Goal: Task Accomplishment & Management: Manage account settings

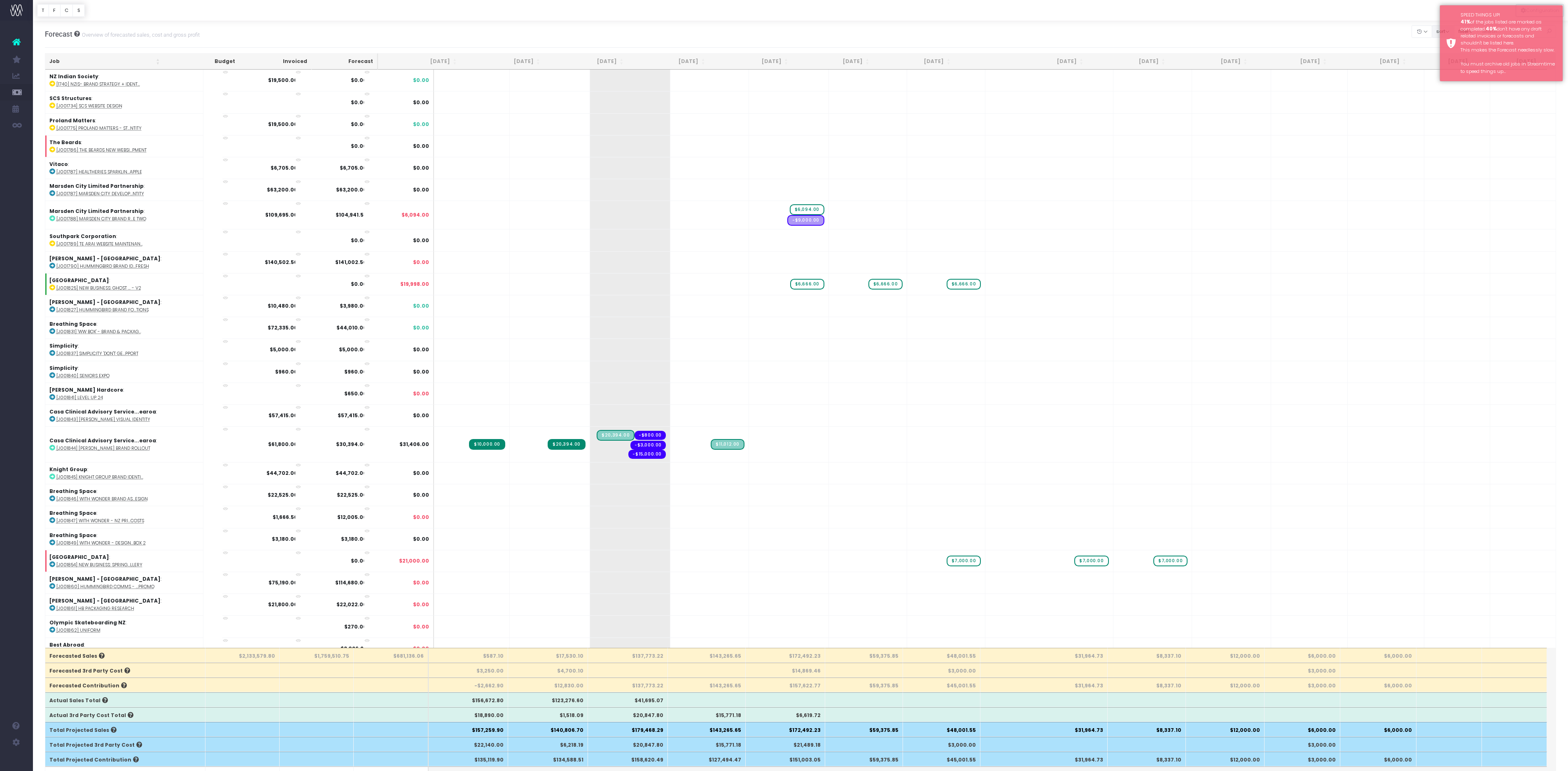
click at [1432, 33] on button "sort" at bounding box center [1443, 31] width 22 height 13
click at [1442, 74] on link "Sort by Client Name Asc" at bounding box center [1474, 67] width 64 height 14
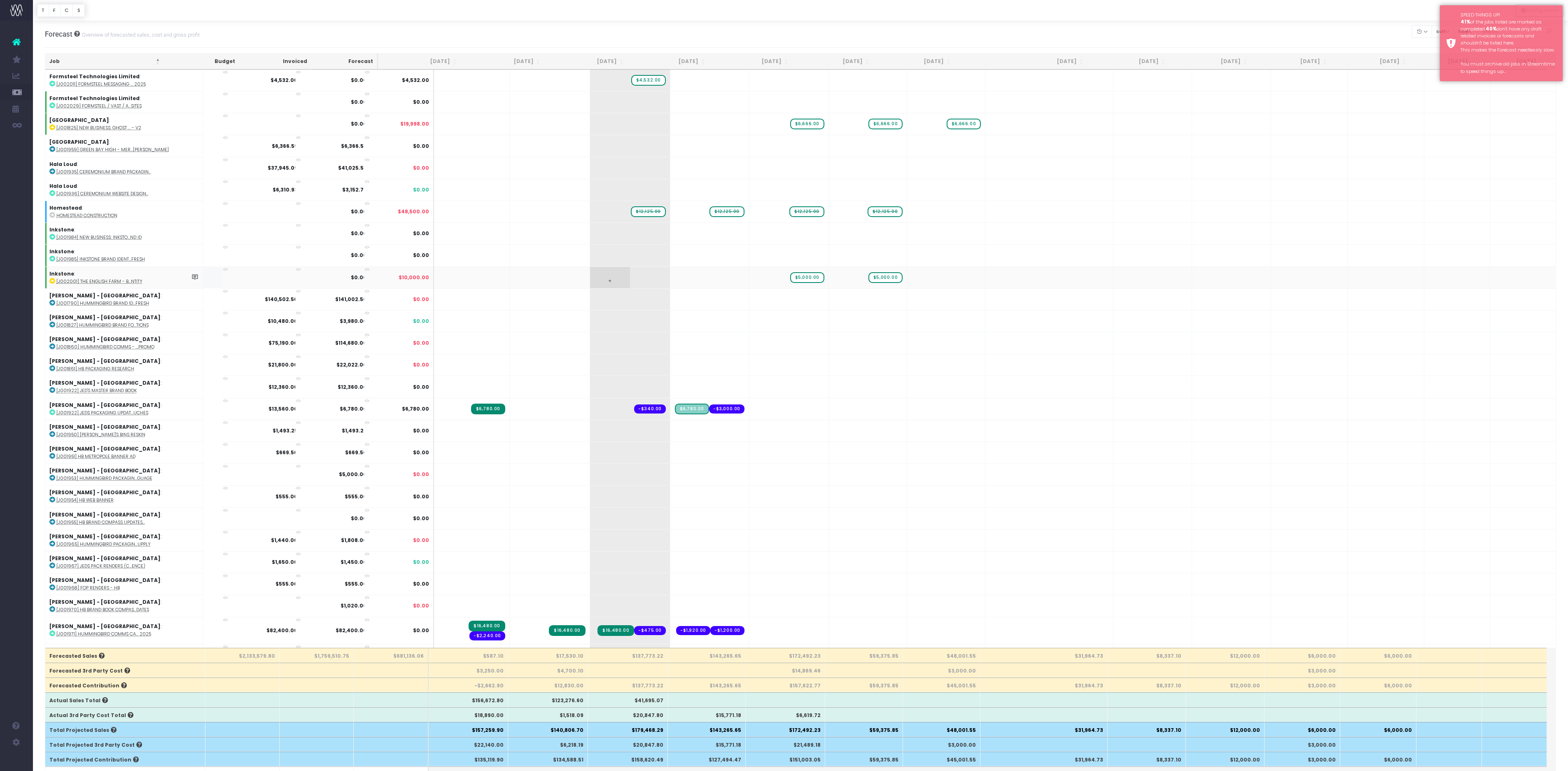
scroll to position [831, 0]
click at [641, 216] on span "$12,125.00" at bounding box center [648, 210] width 35 height 11
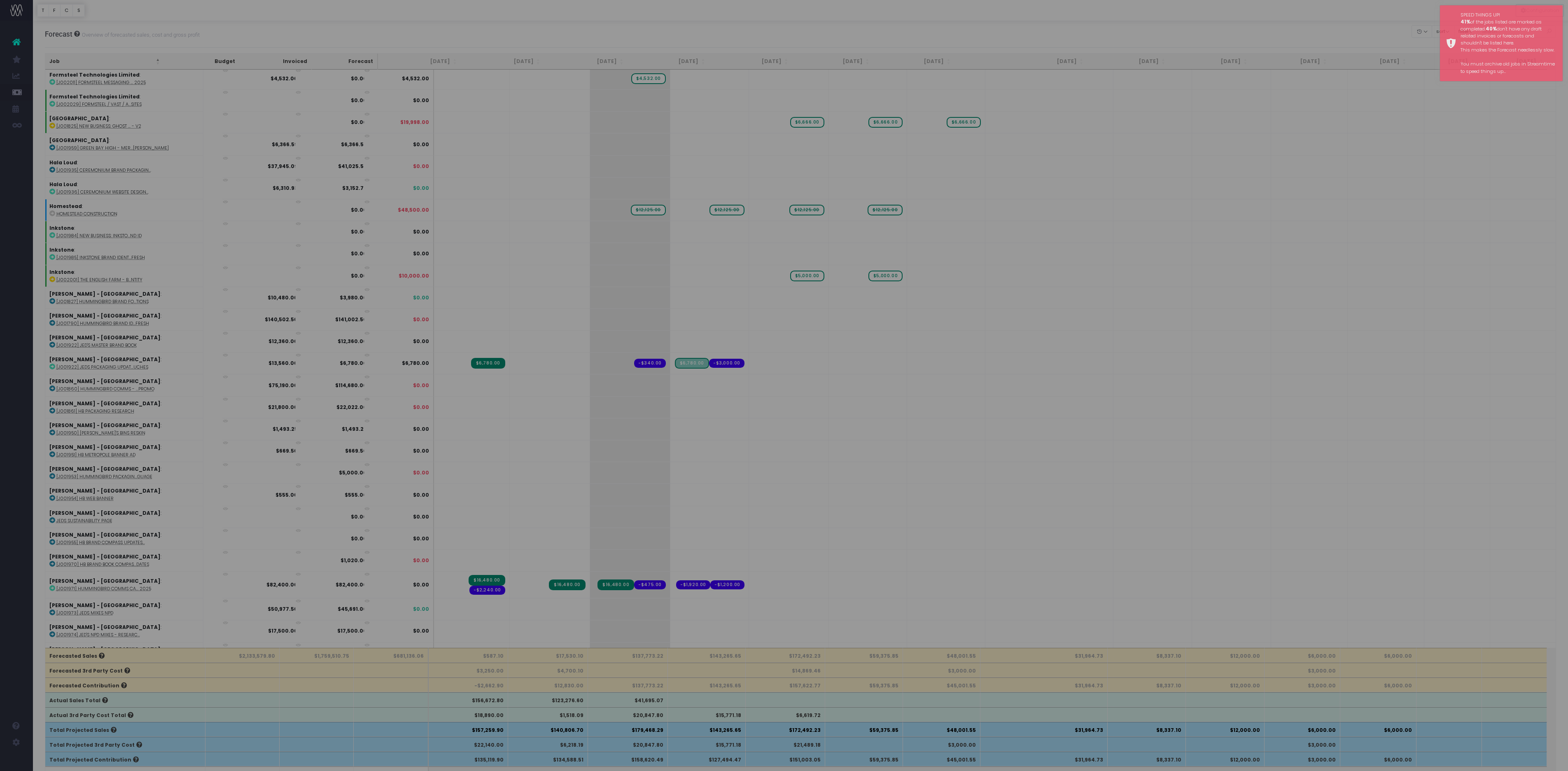
click at [711, 533] on div "× ! You are removing a forecast item on an archived job. This job has 4 forecas…" at bounding box center [784, 386] width 1568 height 771
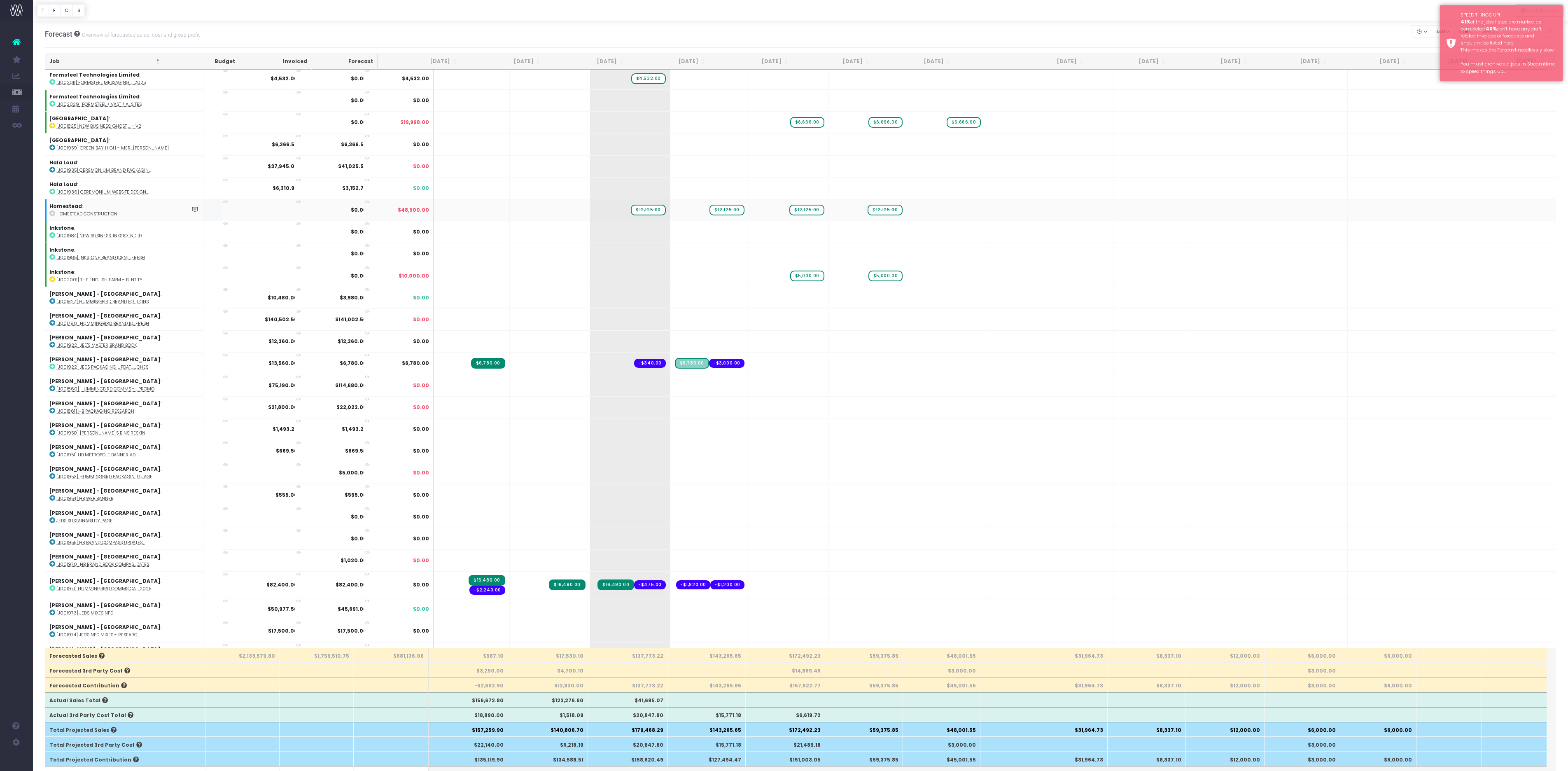
click at [717, 216] on span "$12,125.00" at bounding box center [727, 210] width 35 height 11
click at [704, 35] on body "Oh my... this is bad. wayahead wasn't able to load this page. Please contact su…" at bounding box center [784, 386] width 1568 height 771
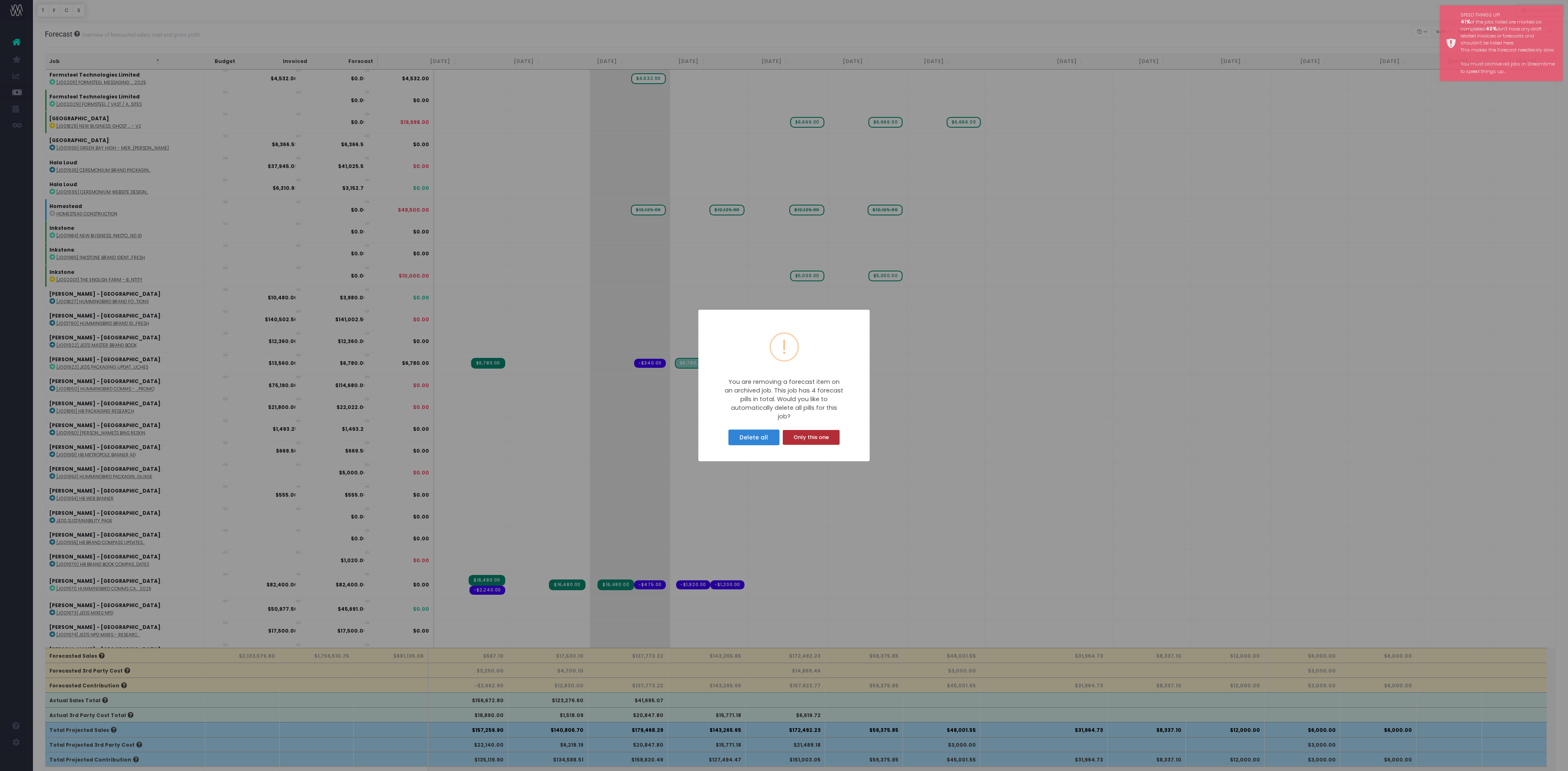
click at [808, 445] on button "Only this one" at bounding box center [811, 436] width 57 height 15
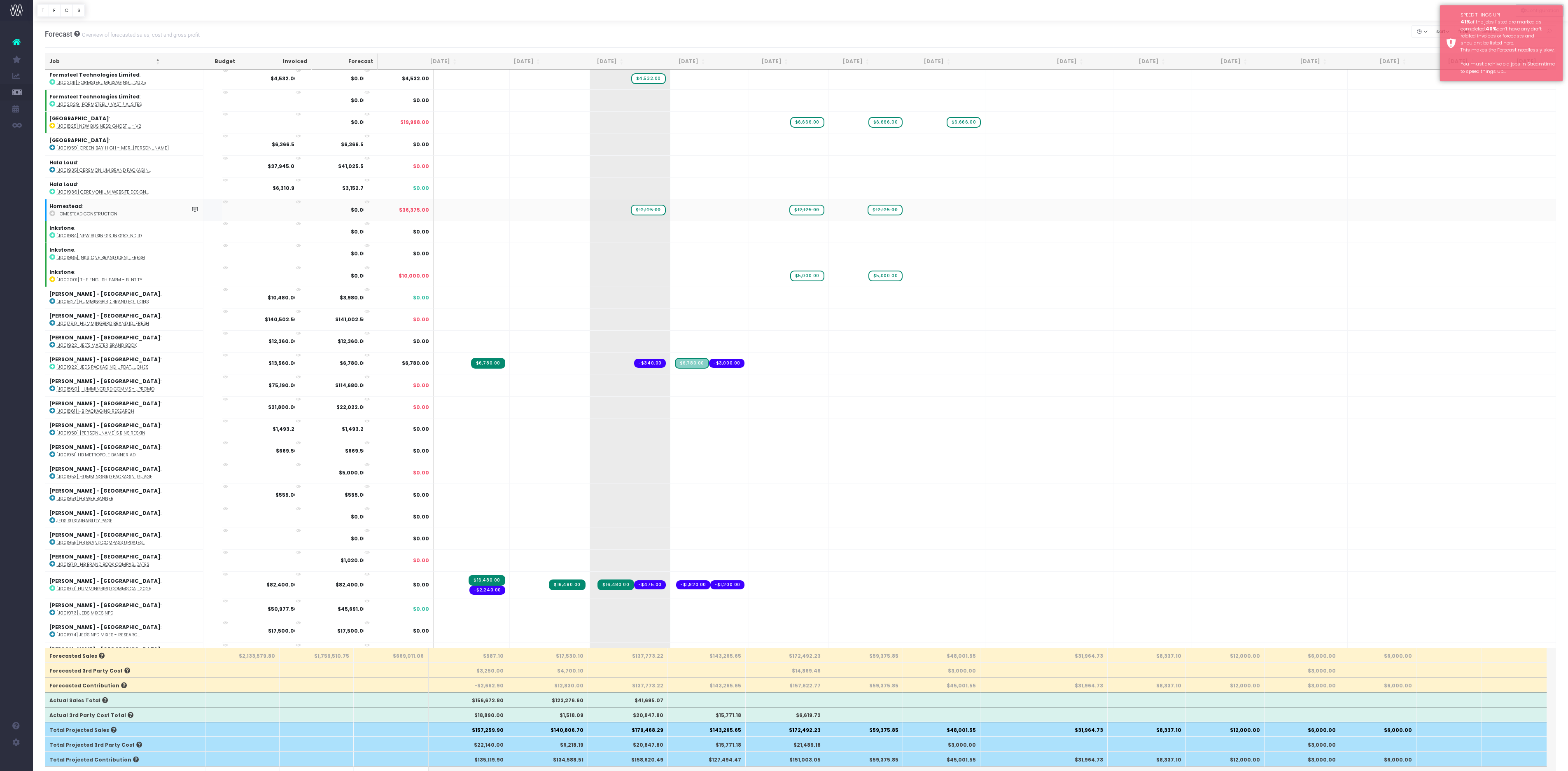
click at [790, 216] on span "$12,125.00" at bounding box center [807, 210] width 35 height 11
click at [960, 43] on body "Oh my... this is bad. wayahead wasn't able to load this page. Please contact su…" at bounding box center [784, 386] width 1568 height 771
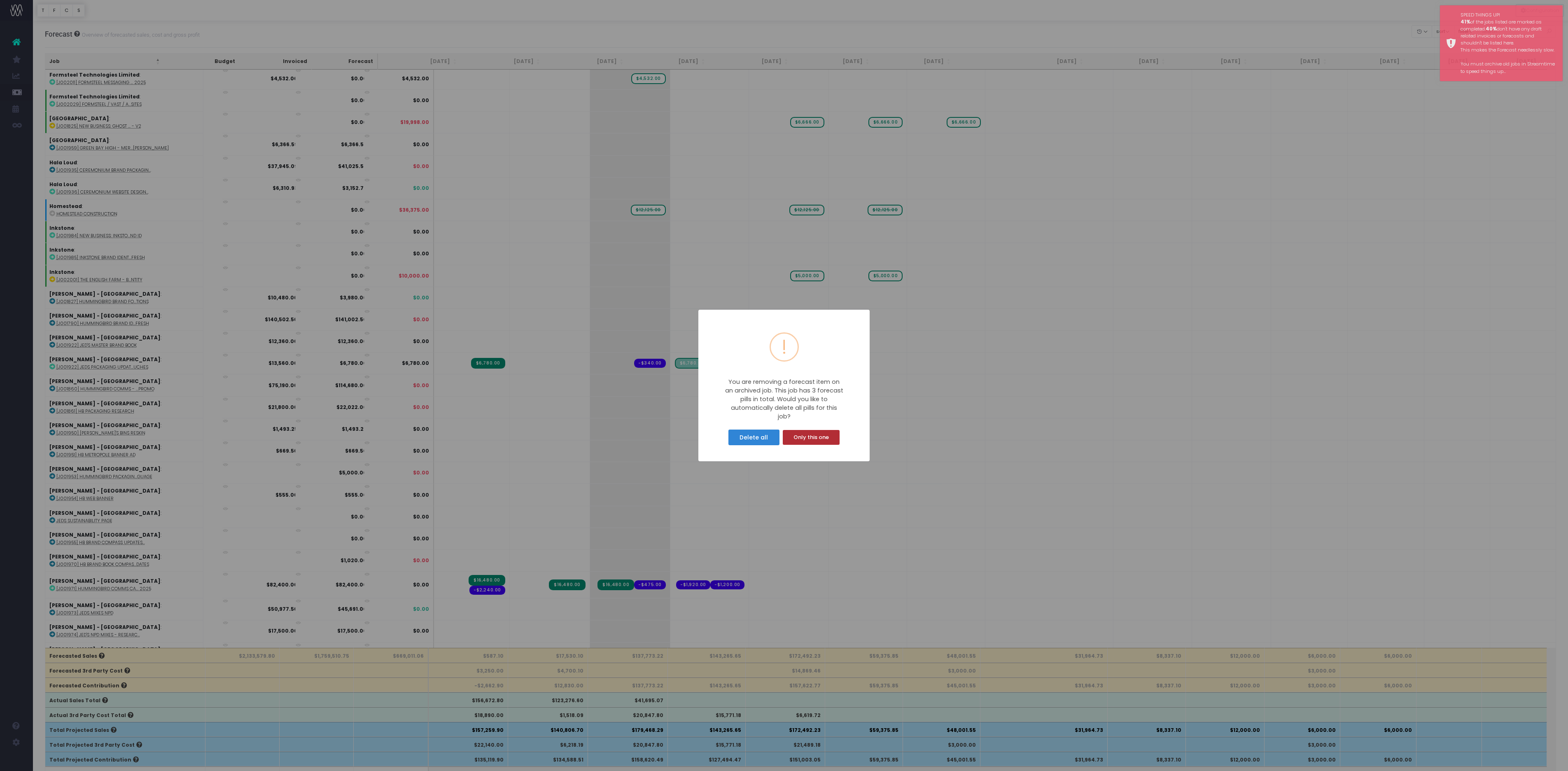
click at [799, 445] on button "Only this one" at bounding box center [811, 436] width 57 height 15
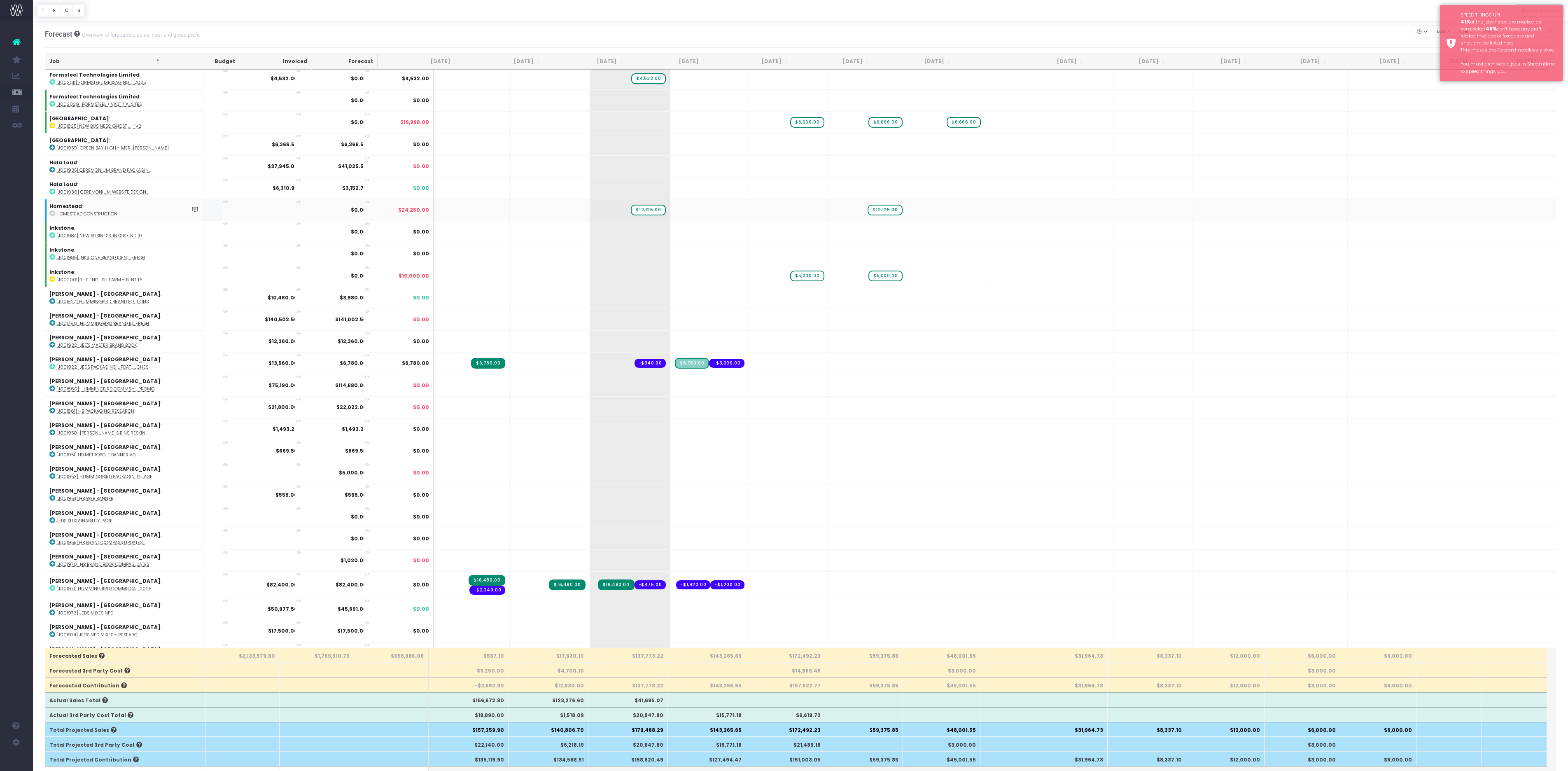
click at [868, 216] on span "$12,125.00" at bounding box center [886, 210] width 35 height 11
click at [928, 51] on body "Oh my... this is bad. wayahead wasn't able to load this page. Please contact su…" at bounding box center [784, 386] width 1568 height 771
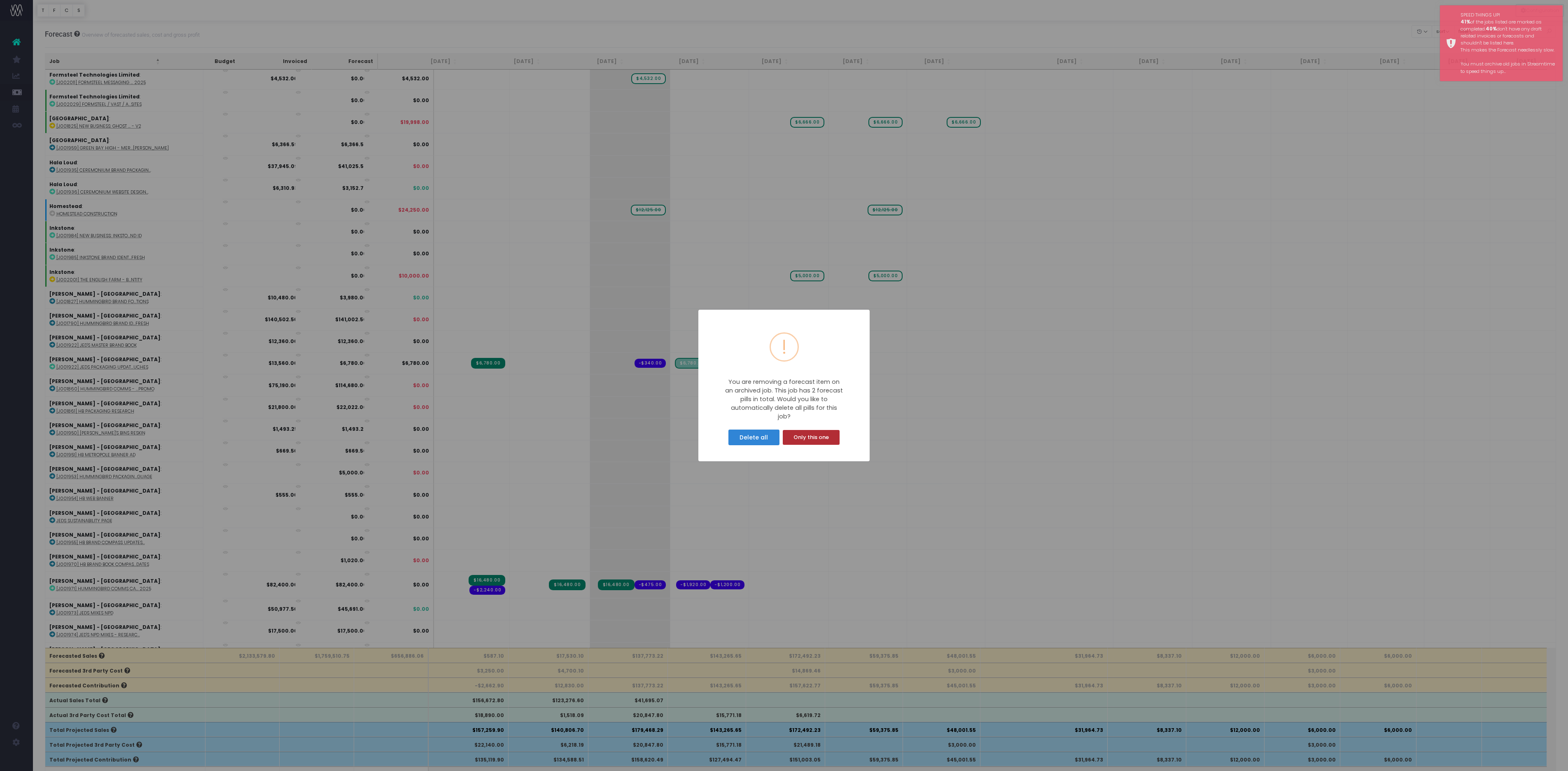
click at [806, 445] on button "Only this one" at bounding box center [811, 436] width 57 height 15
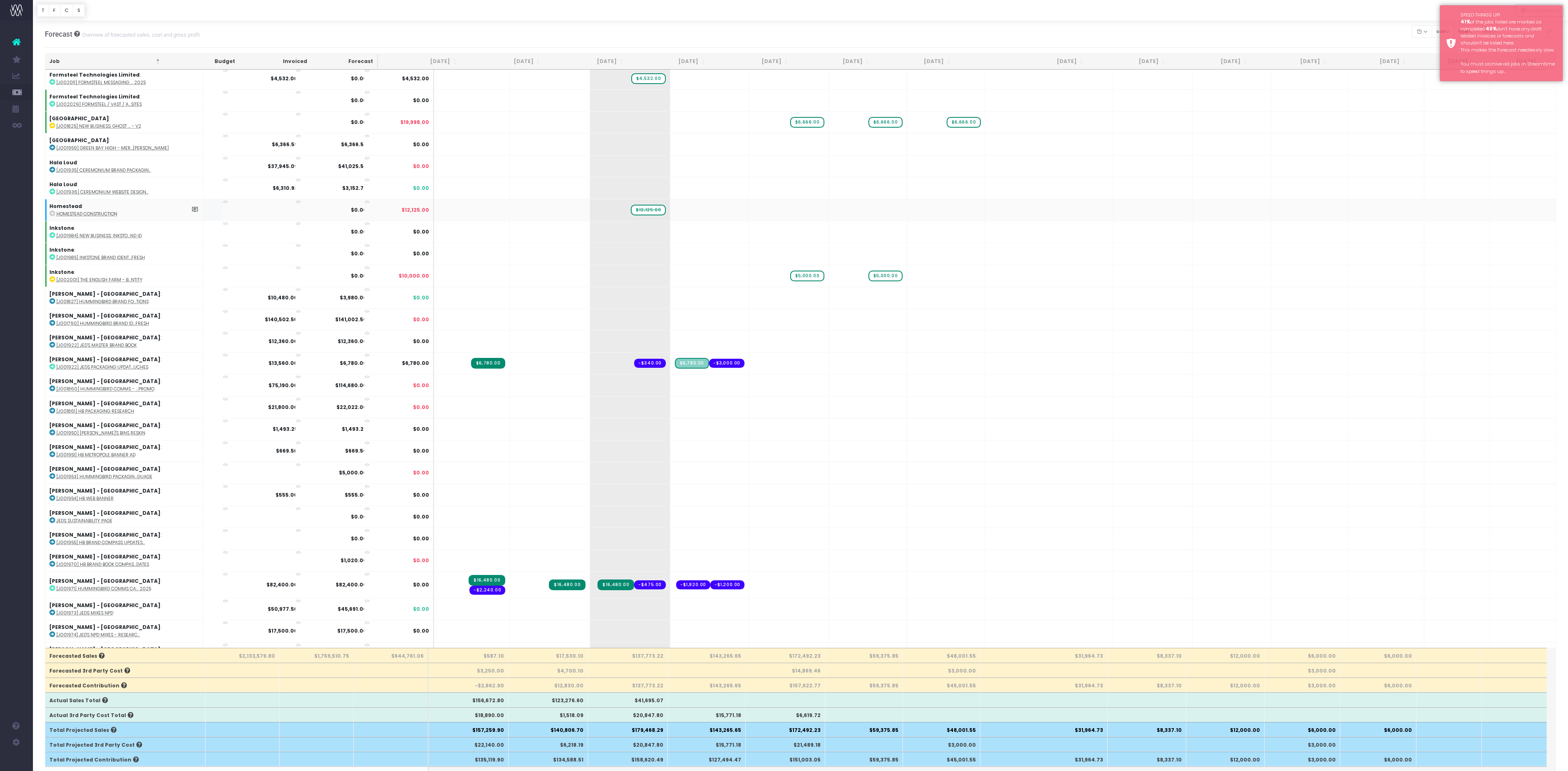
click at [639, 216] on span "$12,125.00" at bounding box center [648, 210] width 35 height 11
click at [647, 37] on div "Forecast Overview of forecasted sales, cost and gross profit Clear Filters Hide…" at bounding box center [801, 34] width 1511 height 27
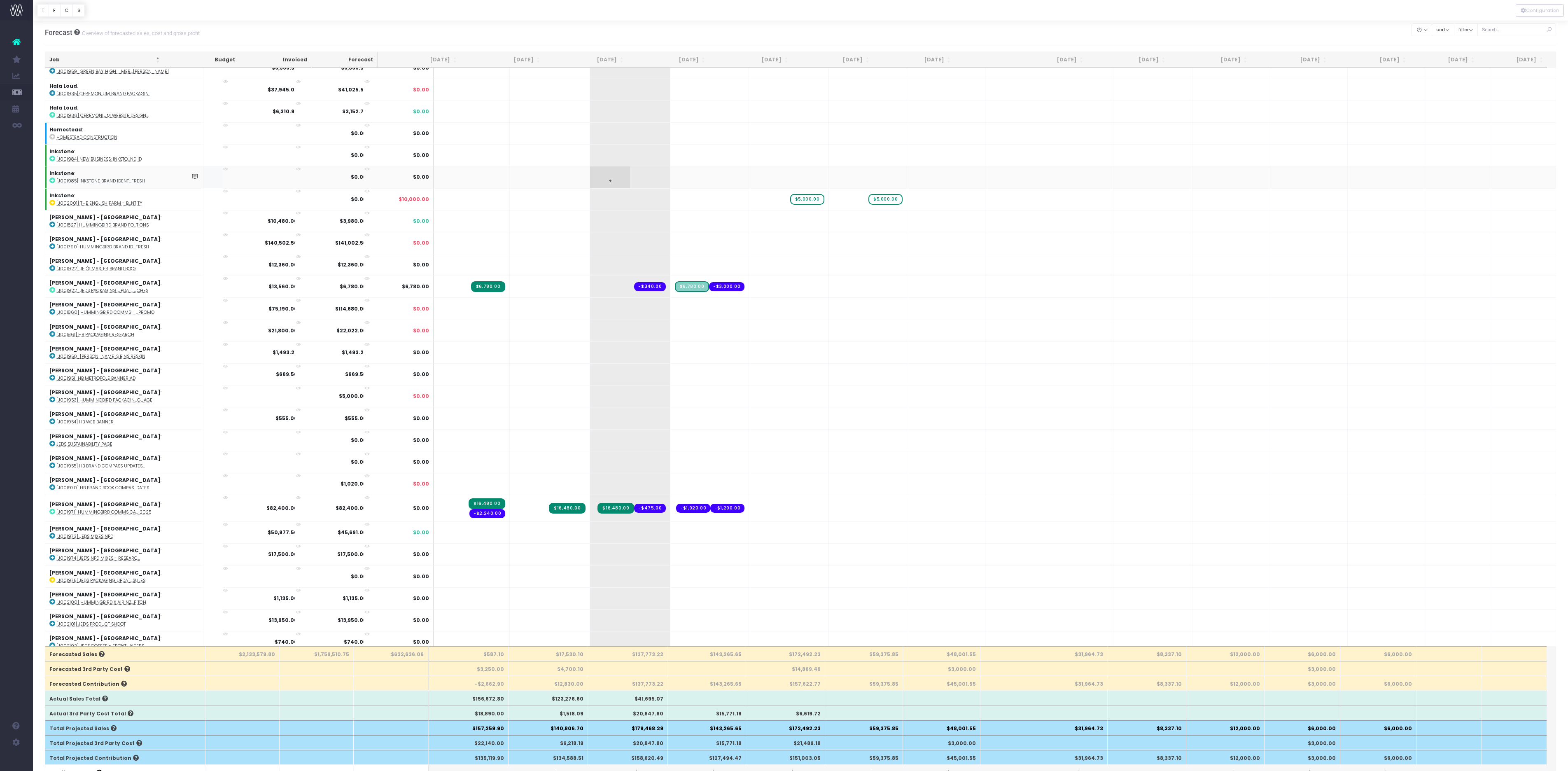
scroll to position [904, 1]
click at [694, 36] on span "+" at bounding box center [690, 25] width 39 height 21
type input "15000"
click at [767, 308] on body "Oh my... this is bad. wayahead wasn't able to load this page. Please contact su…" at bounding box center [784, 384] width 1568 height 771
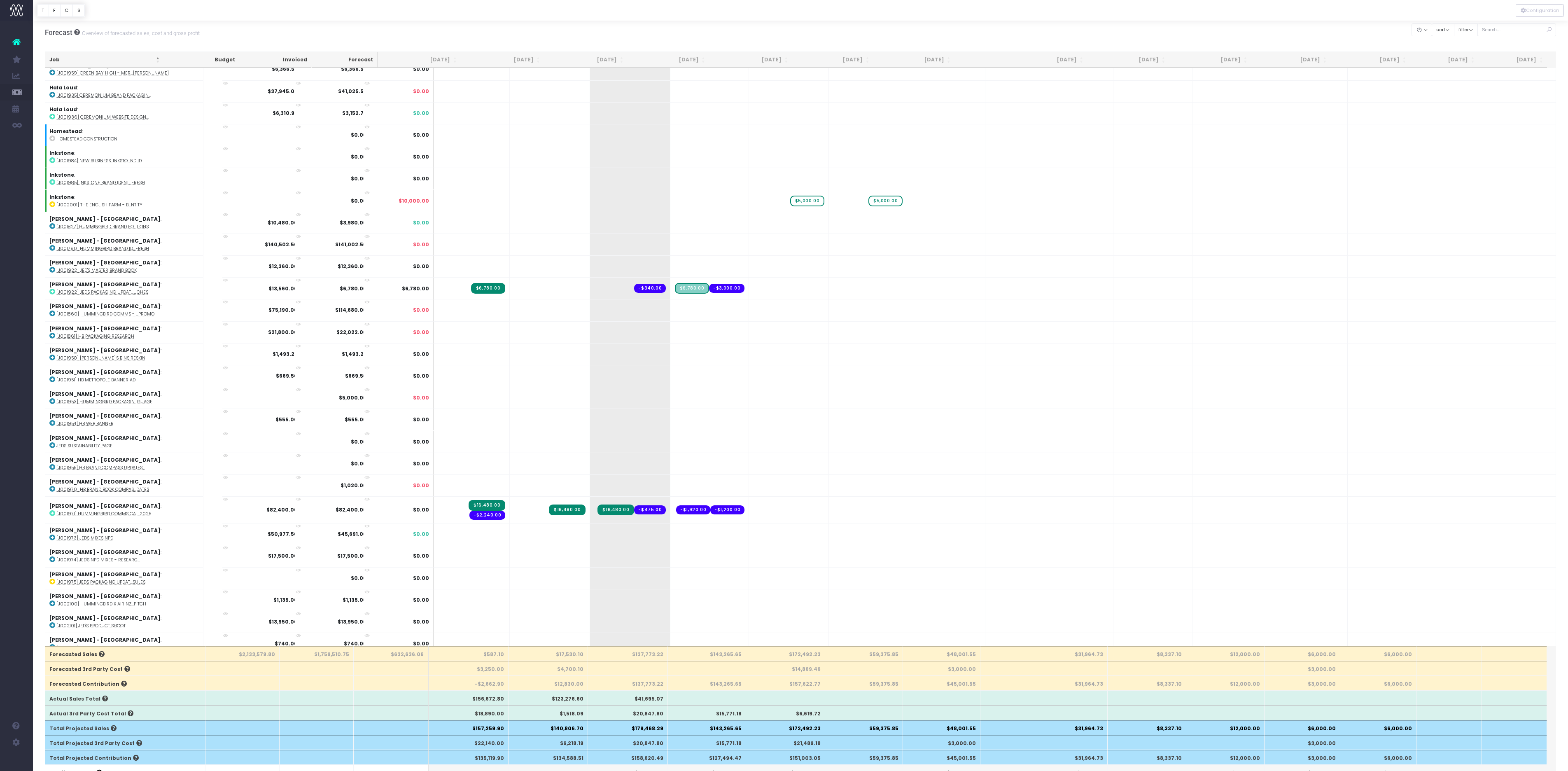
click at [767, 308] on div at bounding box center [784, 386] width 1568 height 771
click at [770, 36] on span "+" at bounding box center [768, 25] width 40 height 21
type input "15000"
click at [856, 44] on body "Oh my... this is bad. wayahead wasn't able to load this page. Please contact su…" at bounding box center [784, 384] width 1568 height 771
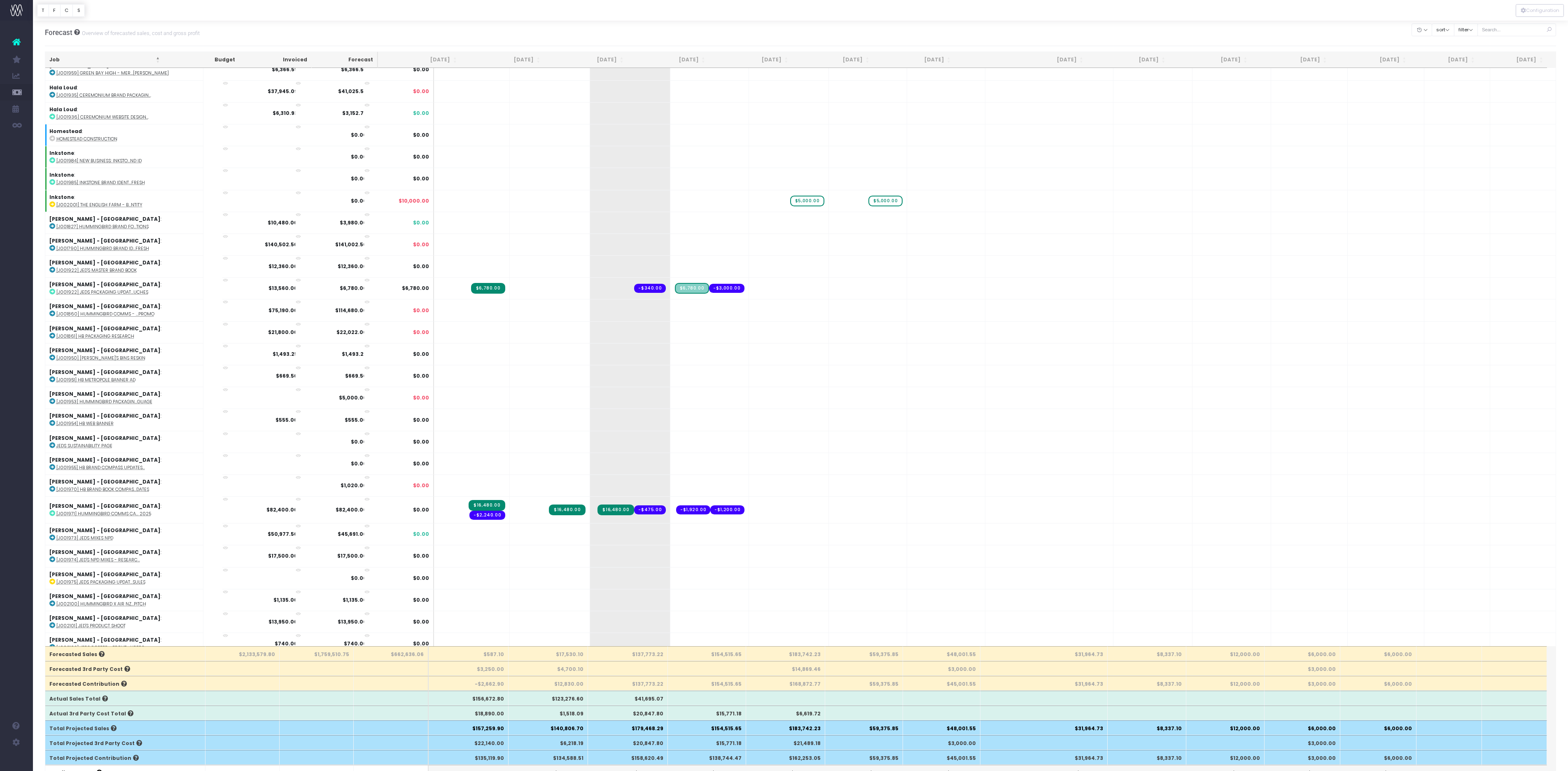
click at [844, 36] on span "+" at bounding box center [848, 25] width 39 height 21
type input "15000"
click at [884, 36] on body "Oh my... this is bad. wayahead wasn't able to load this page. Please contact su…" at bounding box center [784, 384] width 1568 height 771
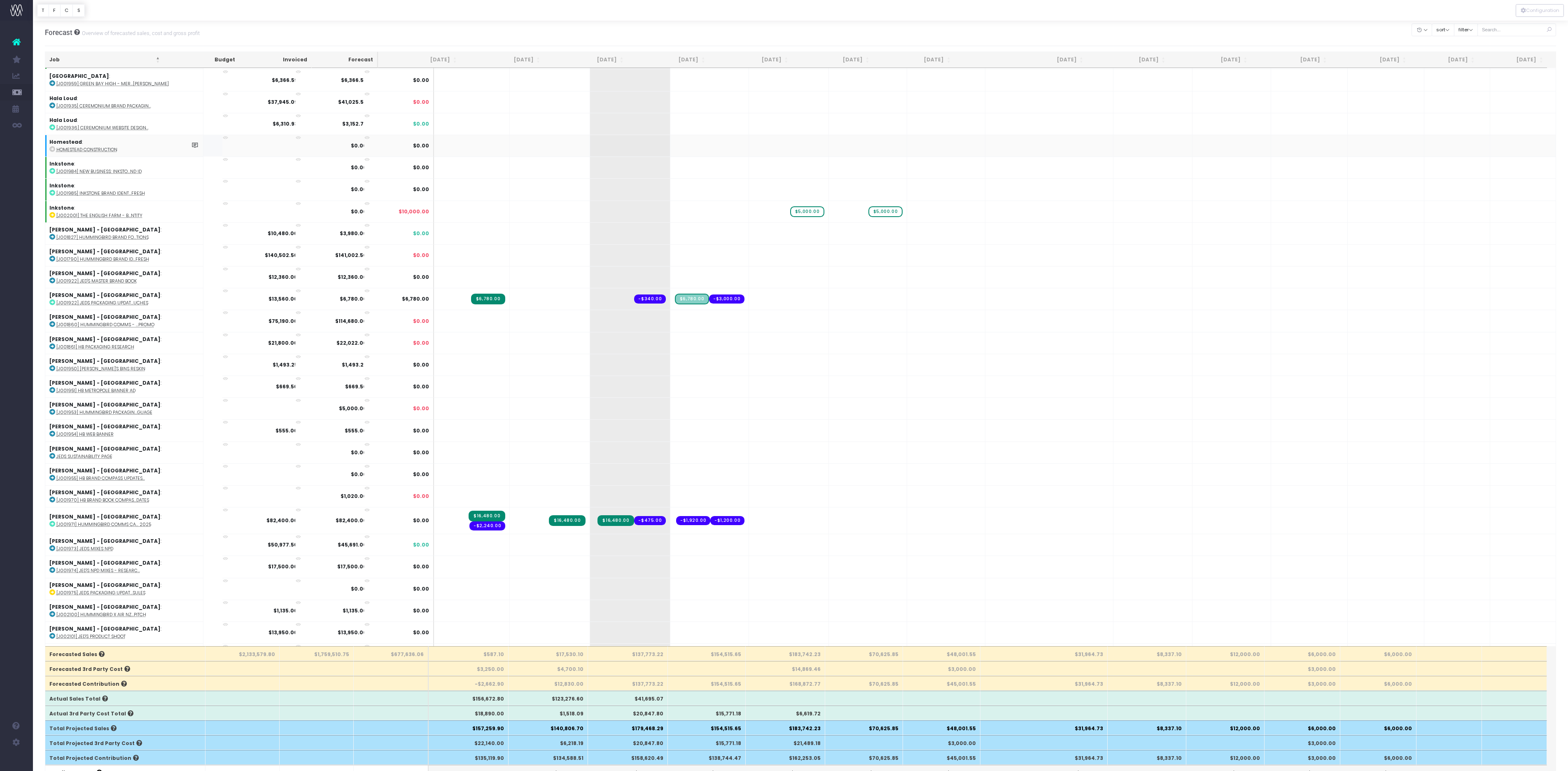
scroll to position [866, 1]
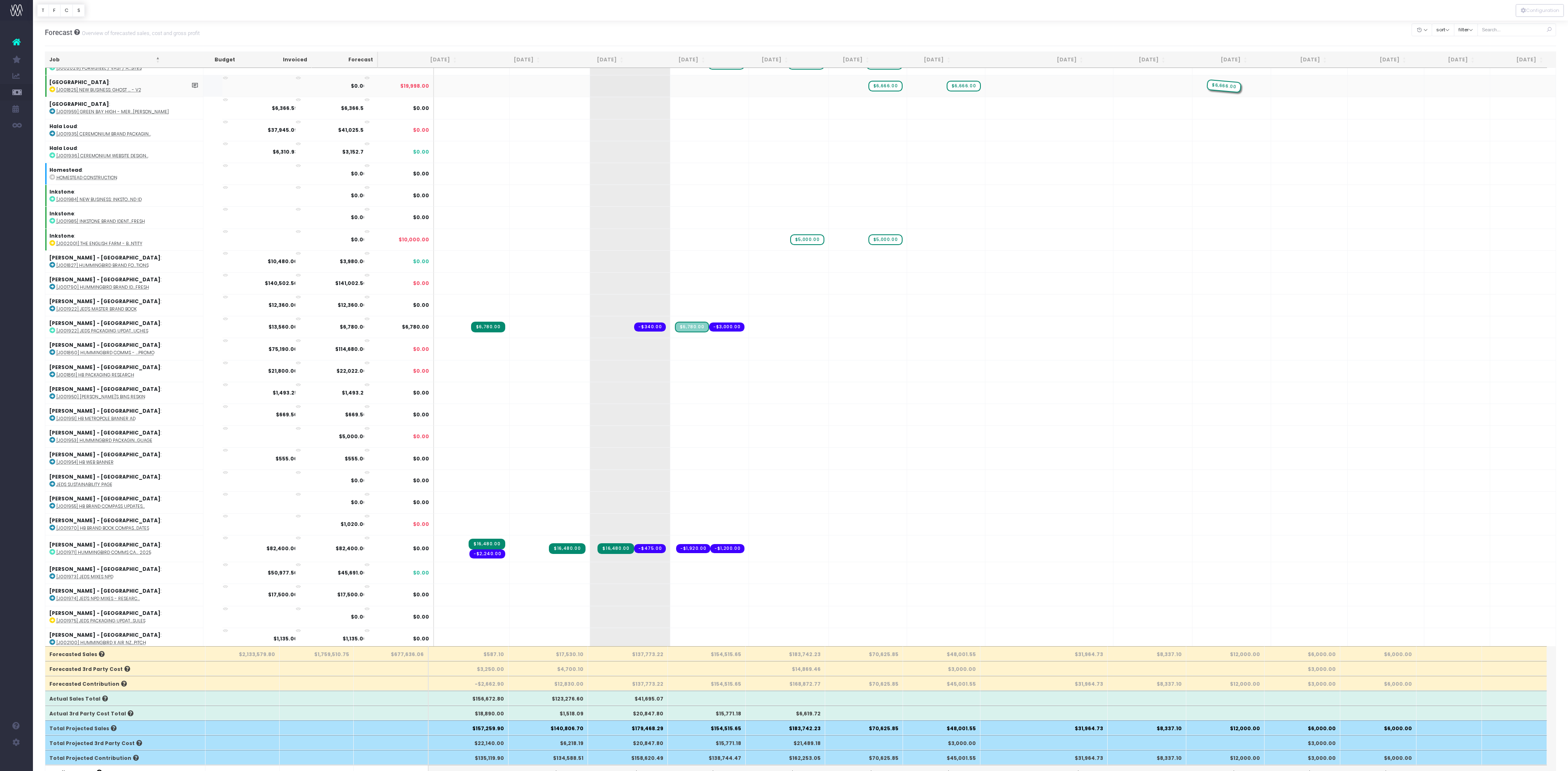
drag, startPoint x: 797, startPoint y: 379, endPoint x: 1207, endPoint y: 379, distance: 410.0
drag, startPoint x: 955, startPoint y: 381, endPoint x: 1145, endPoint y: 383, distance: 190.0
drag, startPoint x: 877, startPoint y: 377, endPoint x: 1040, endPoint y: 378, distance: 163.0
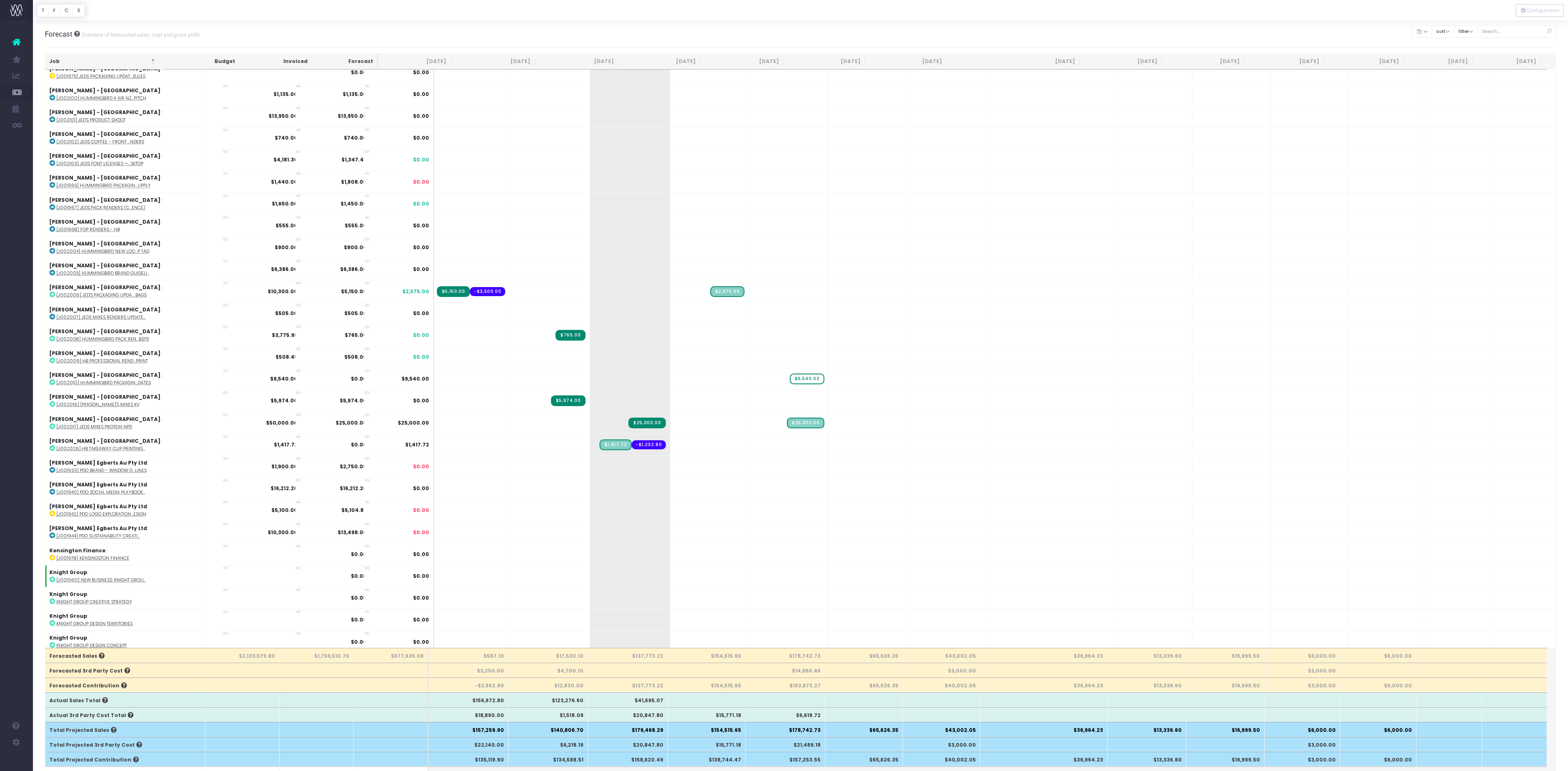
scroll to position [1456, 0]
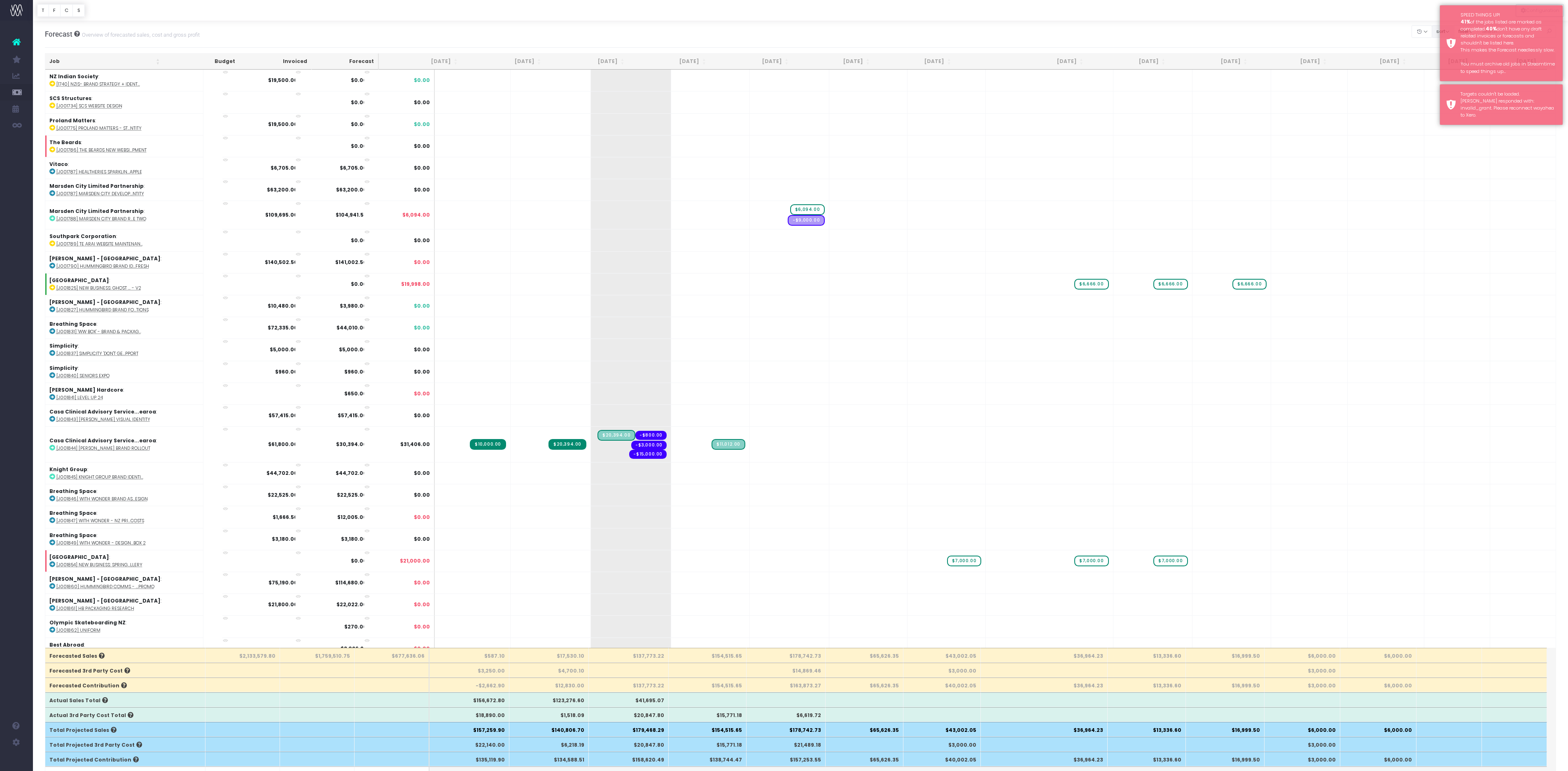
click at [1432, 32] on button "sort" at bounding box center [1443, 31] width 22 height 13
click at [1442, 74] on link "Sort by Client Name Asc" at bounding box center [1474, 67] width 64 height 14
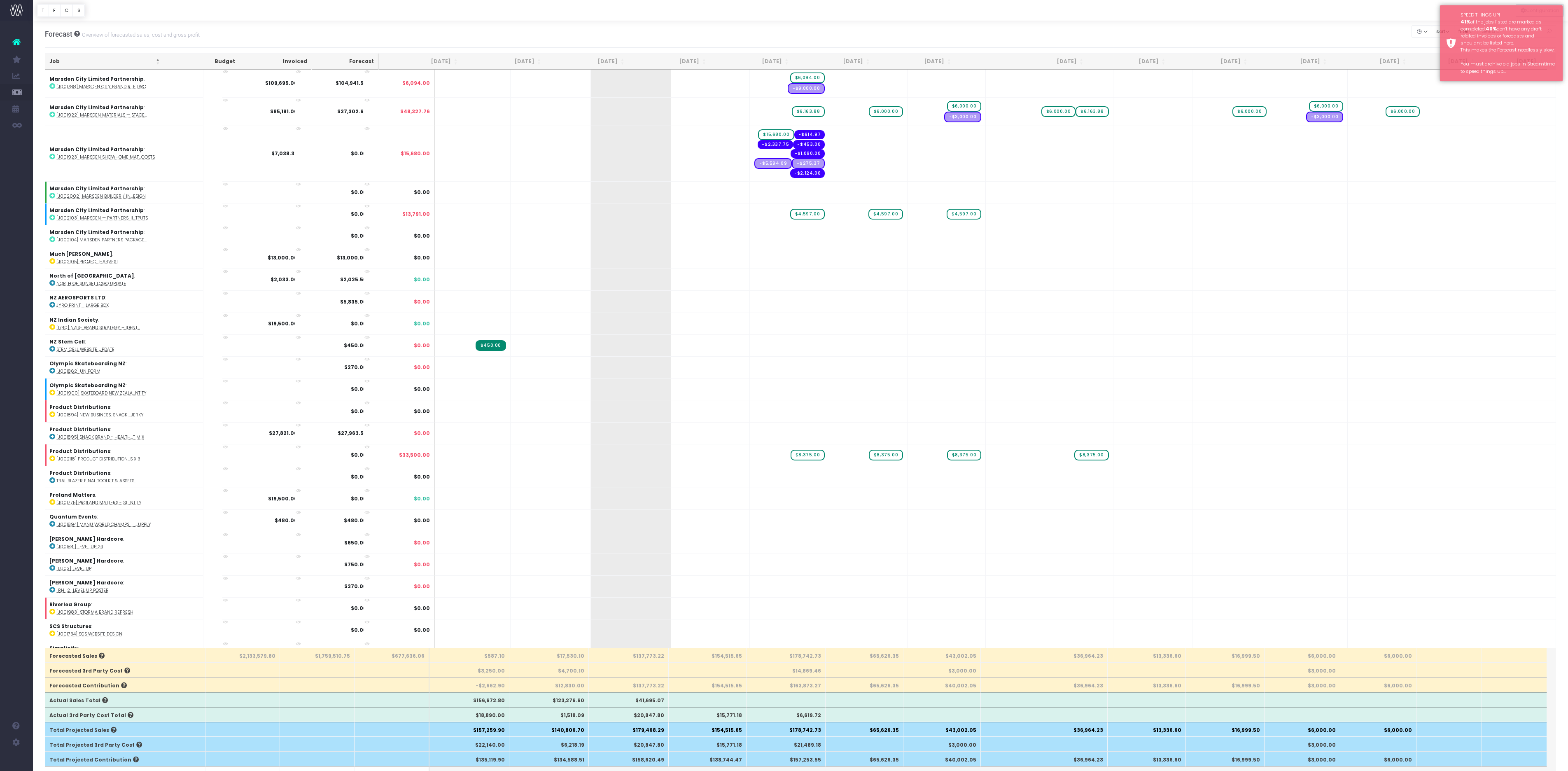
scroll to position [2114, 0]
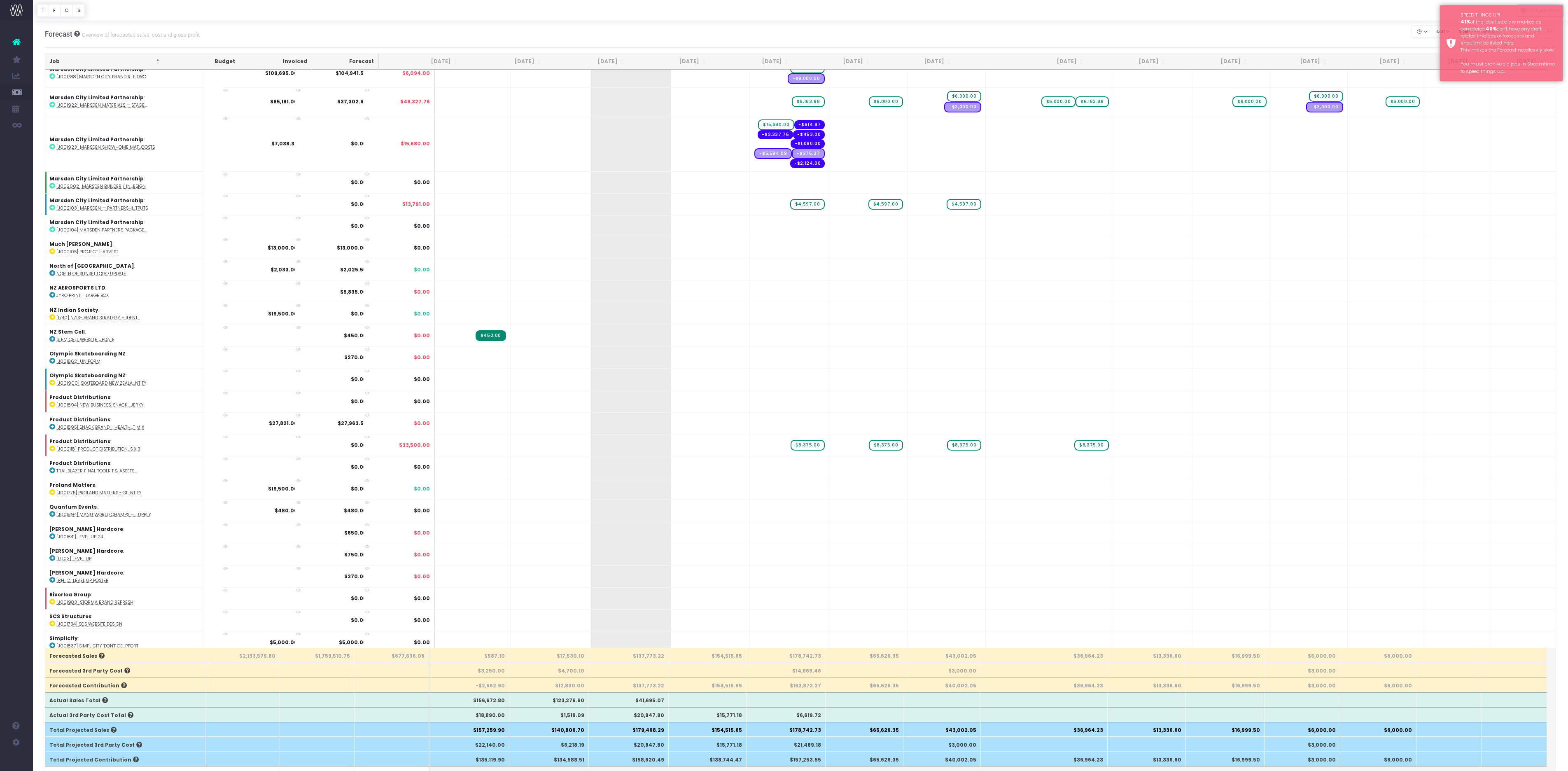
type input "6400"
click at [761, 37] on body "Oh my... this is bad. wayahead wasn't able to load this page. Please contact su…" at bounding box center [784, 386] width 1568 height 771
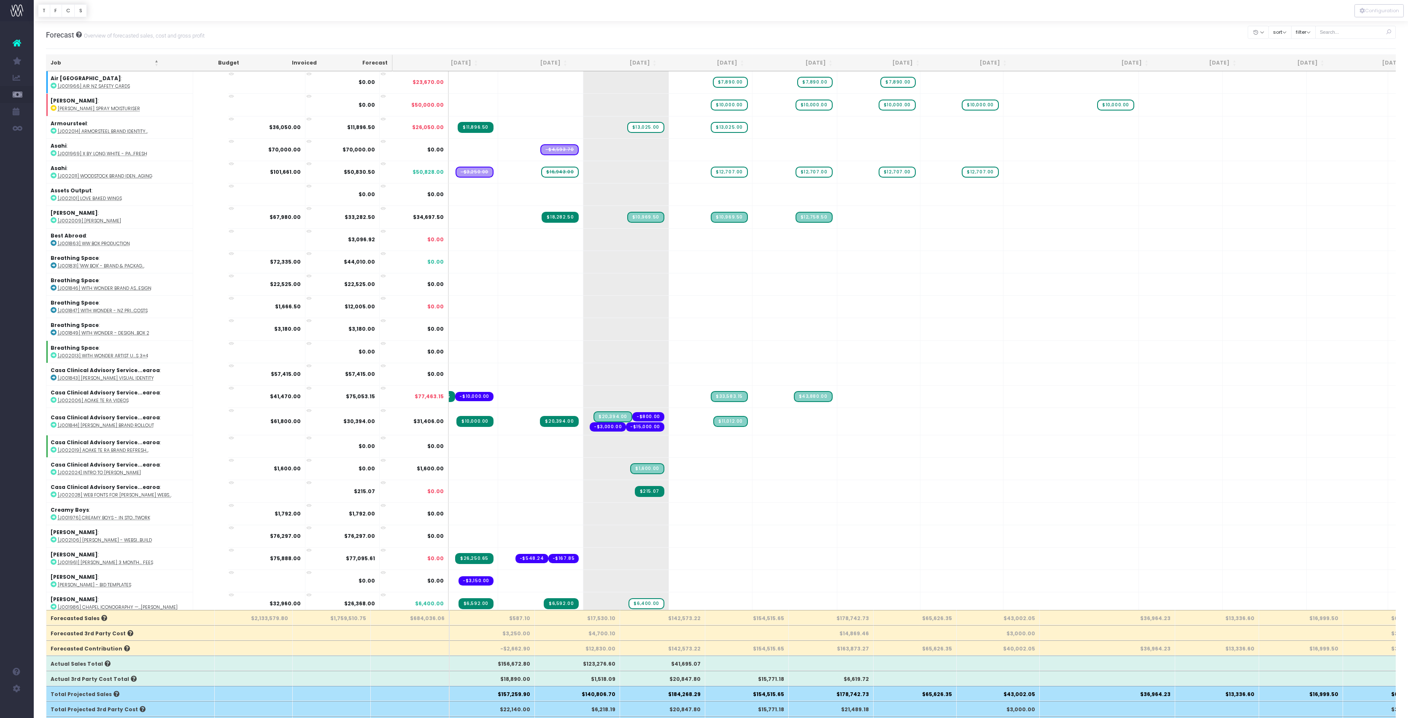
scroll to position [0, 0]
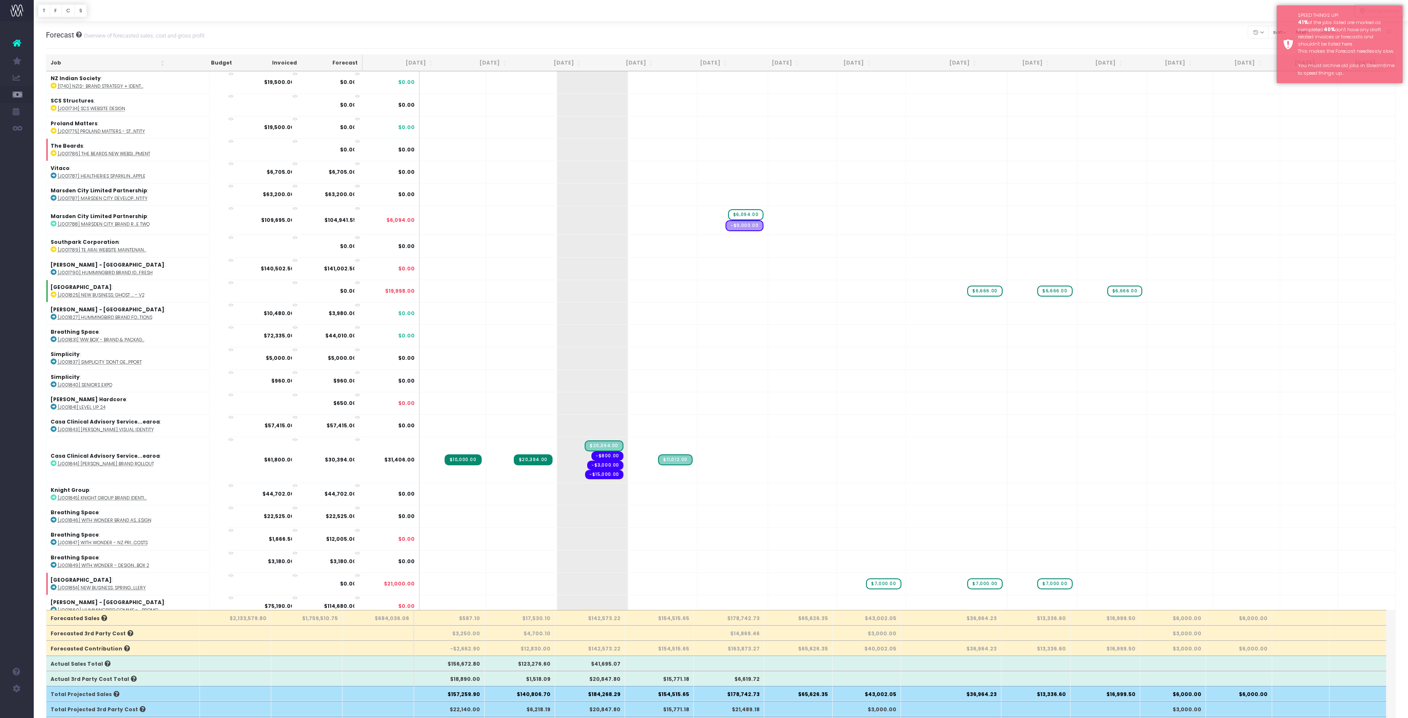
click at [1133, 30] on div "Forecast Overview of forecasted sales, cost and gross profit Clear Filters Hide…" at bounding box center [721, 35] width 1350 height 28
click at [1268, 33] on button "sort" at bounding box center [1279, 32] width 23 height 13
click at [1278, 76] on link "Sort by Client Name Asc" at bounding box center [1311, 69] width 66 height 14
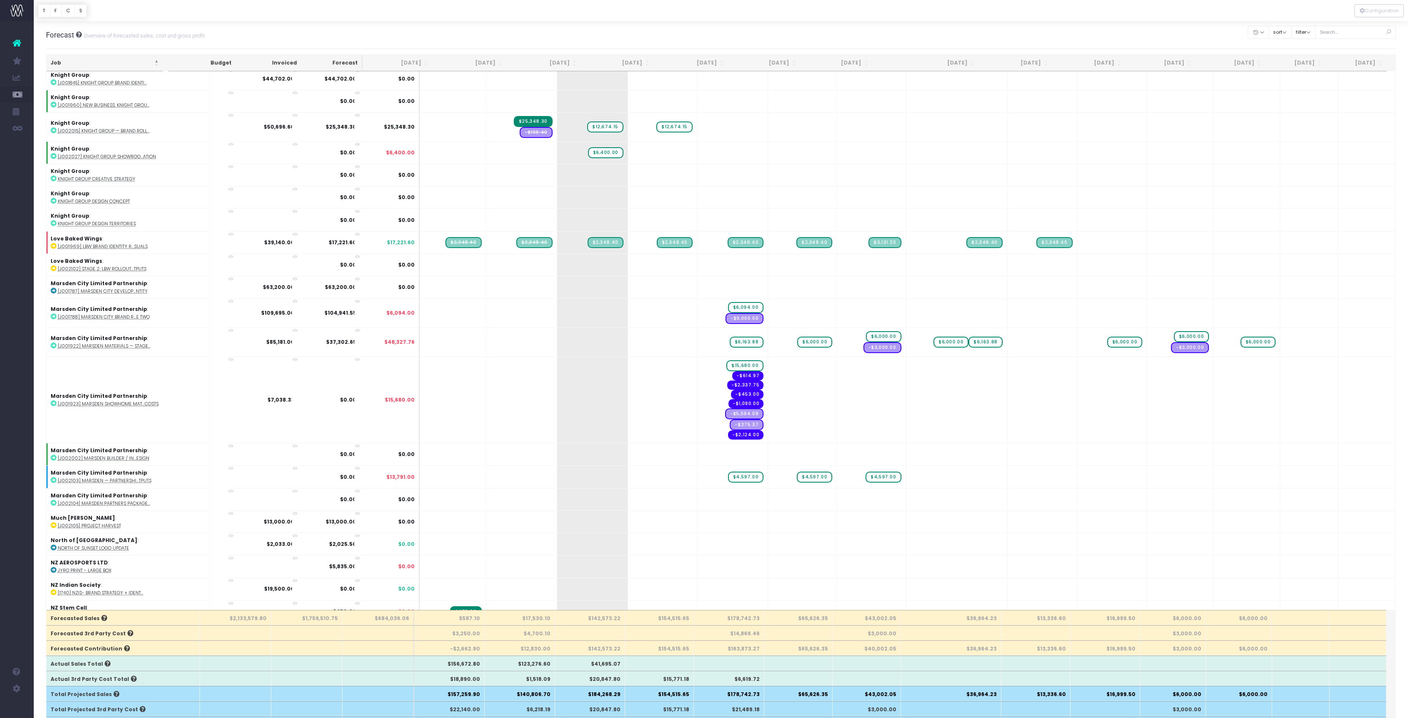
scroll to position [1967, 0]
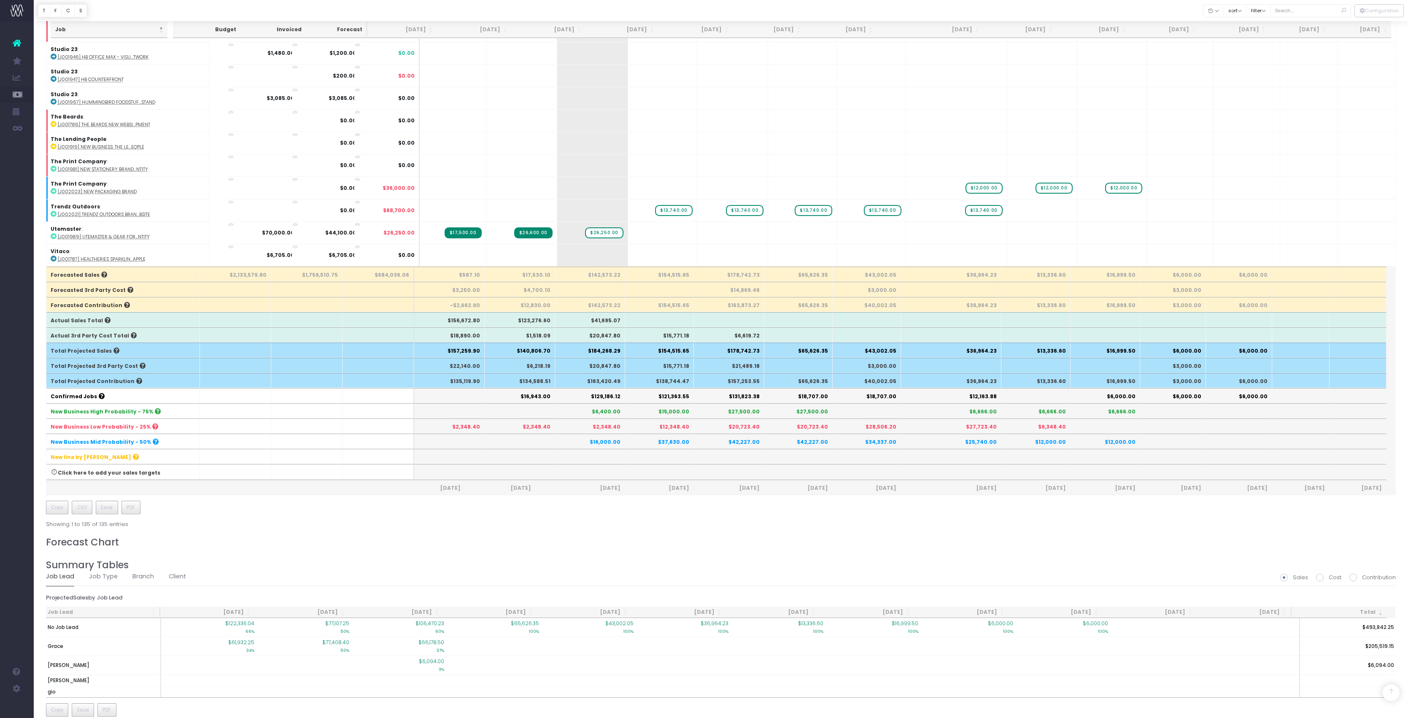
scroll to position [343, 0]
drag, startPoint x: 566, startPoint y: 517, endPoint x: 652, endPoint y: 526, distance: 86.5
click at [652, 419] on tr "New Business High Probability - 75% $6,400.00 $15,000.00 $27,500.00 $27,500.00 …" at bounding box center [716, 411] width 1341 height 15
click at [612, 529] on div "Job Budget Invoiced Forecast [DATE] [DATE] [DATE] Sep [DATE] Nov [DATE] Jan [DA…" at bounding box center [721, 120] width 1350 height 817
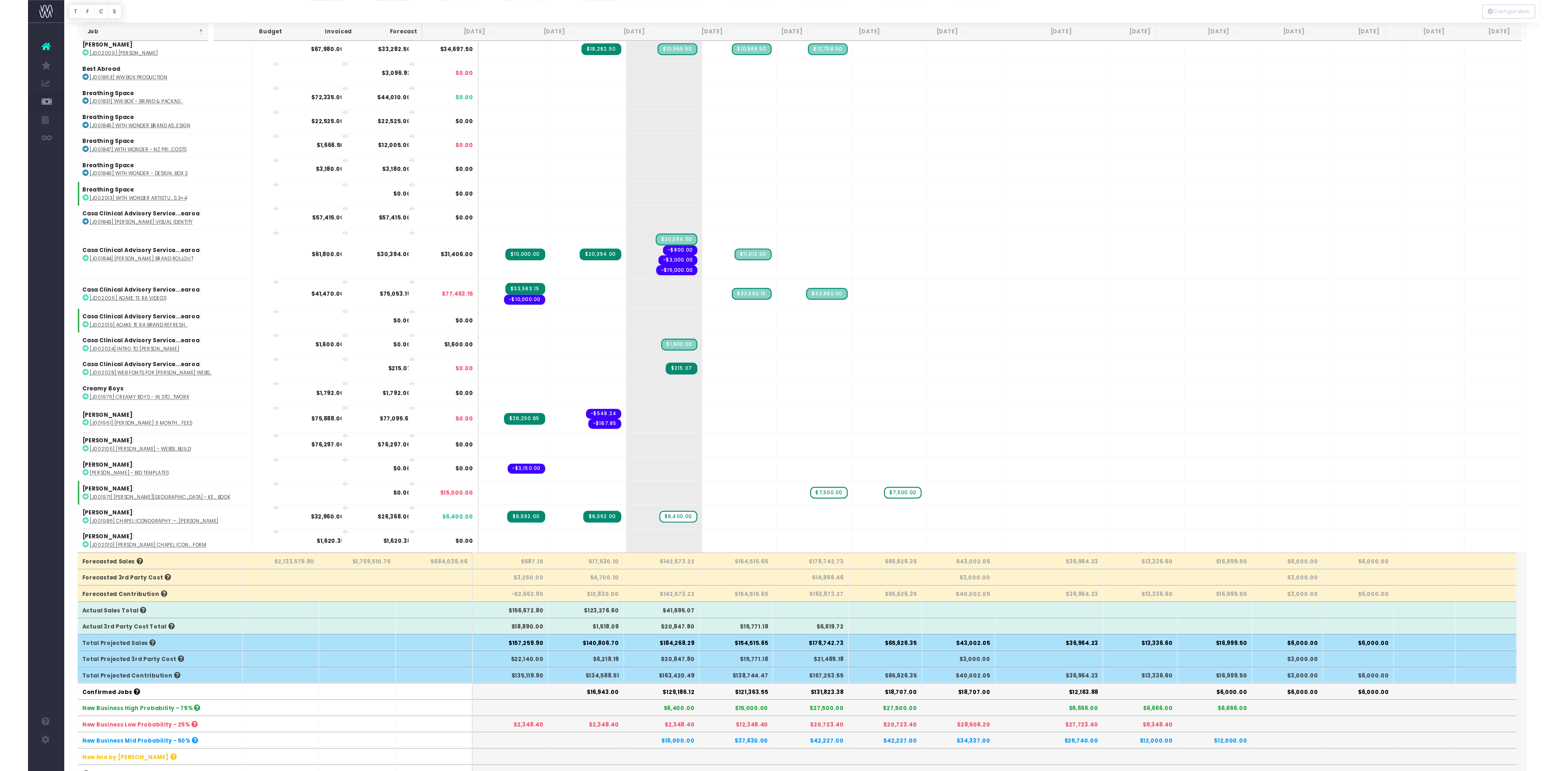
scroll to position [99, 0]
